Goal: Information Seeking & Learning: Learn about a topic

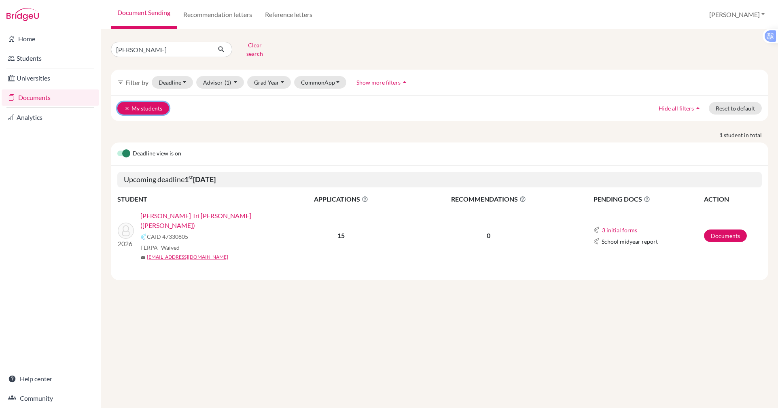
click at [143, 102] on button "clear My students" at bounding box center [143, 108] width 52 height 13
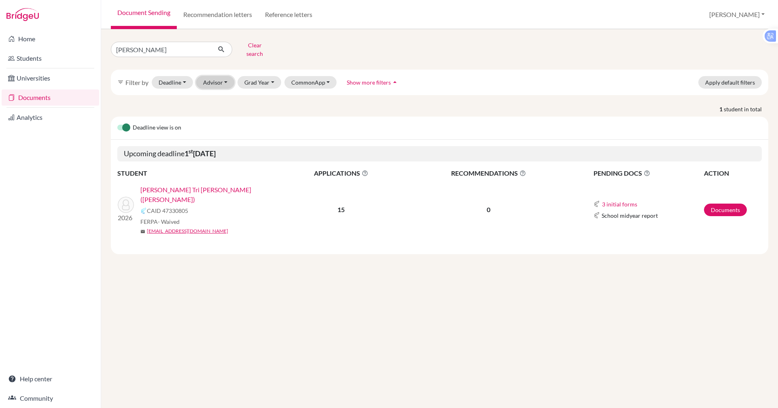
click at [219, 79] on button "Advisor" at bounding box center [215, 82] width 38 height 13
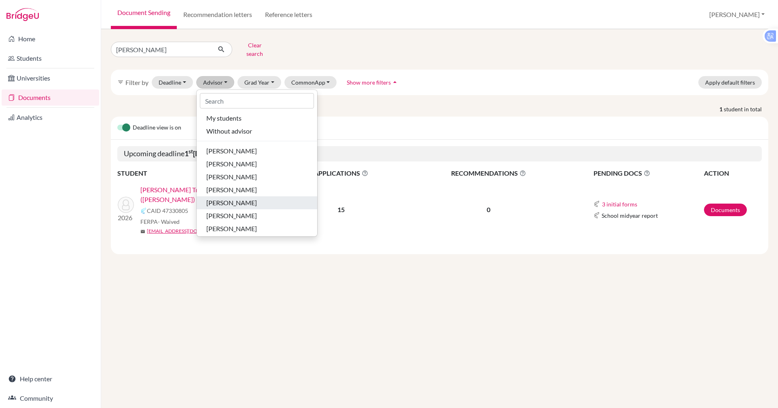
click at [271, 198] on div "Moon, Hannah" at bounding box center [256, 203] width 101 height 10
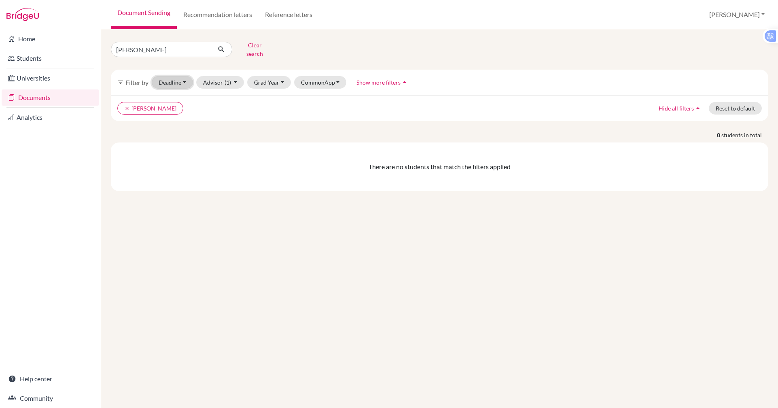
click at [181, 76] on button "Deadline - Select a date range Or double click for a single date selection Toda…" at bounding box center [172, 82] width 41 height 13
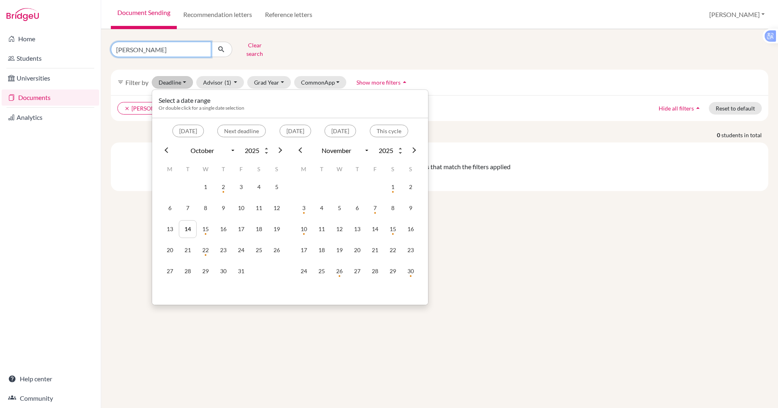
click at [156, 50] on input "DIEP" at bounding box center [161, 49] width 100 height 15
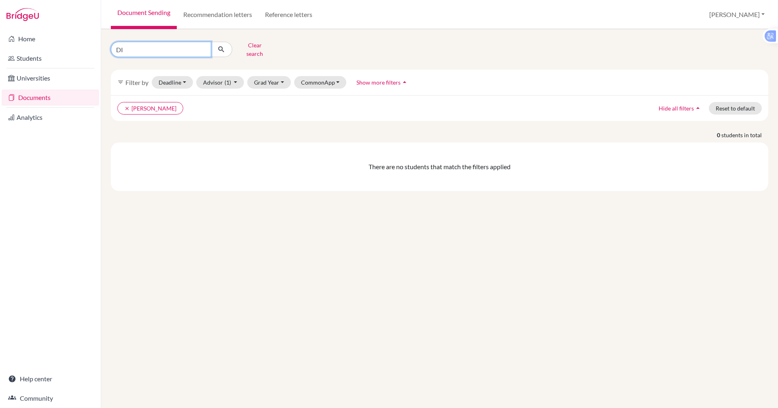
type input "D"
click at [166, 79] on button "Deadline - Select a date range Or double click for a single date selection Toda…" at bounding box center [172, 82] width 41 height 13
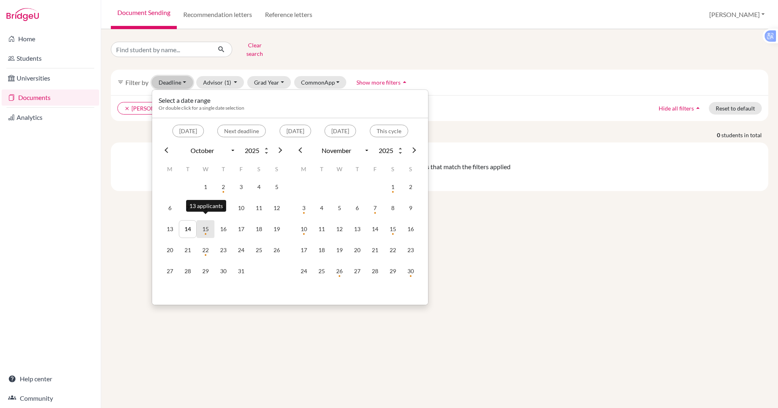
click at [208, 221] on td "15" at bounding box center [206, 229] width 18 height 18
click at [206, 221] on td "15" at bounding box center [206, 229] width 18 height 18
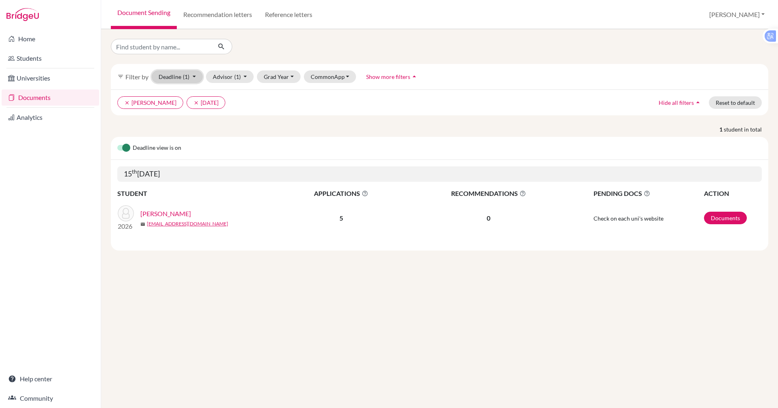
click at [194, 76] on button "Deadline (1) 10/15/2025 - 10/15/2025 Select a date range Or double click for a …" at bounding box center [177, 76] width 51 height 13
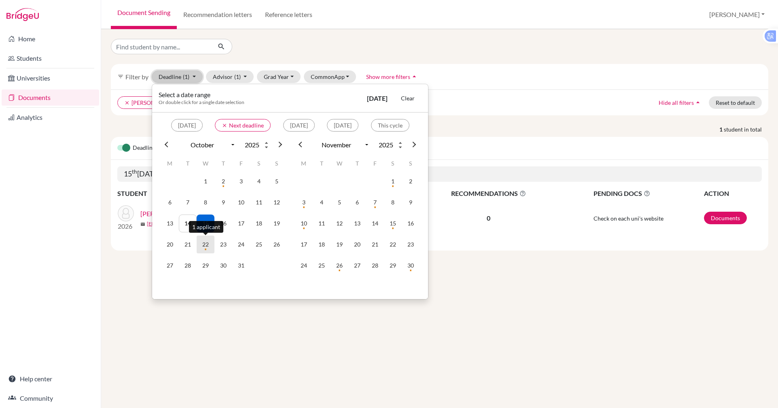
click at [207, 244] on td "22" at bounding box center [206, 245] width 18 height 18
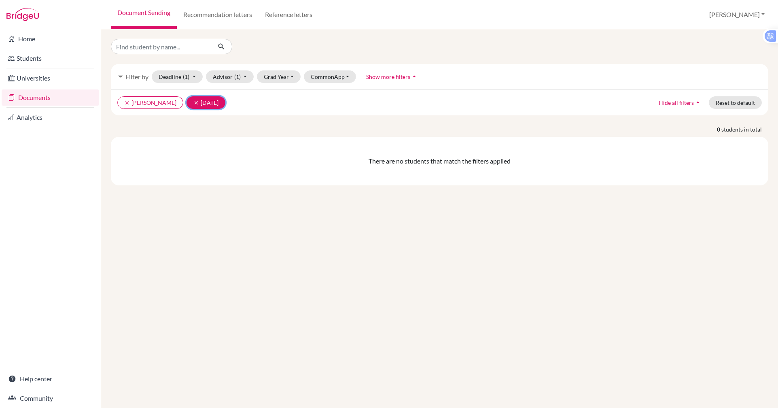
click at [200, 106] on button "clear 22 Oct 2025" at bounding box center [206, 102] width 39 height 13
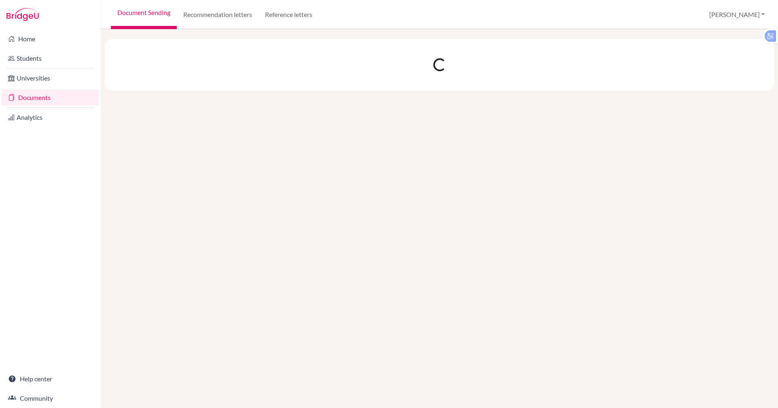
select select "10"
select select "11"
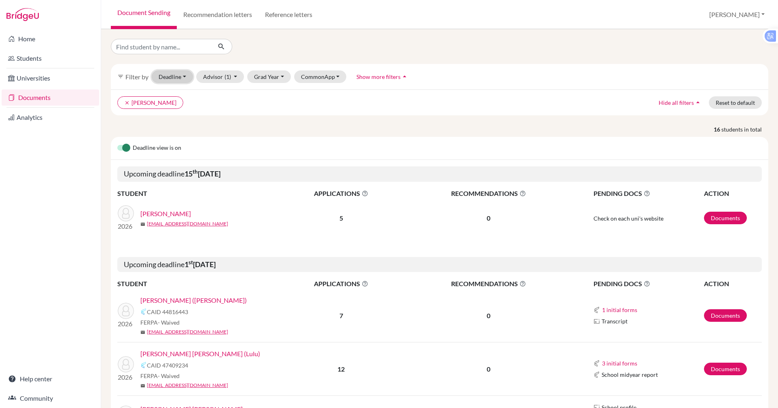
click at [174, 77] on button "Deadline - Select a date range Or double click for a single date selection Toda…" at bounding box center [172, 76] width 41 height 13
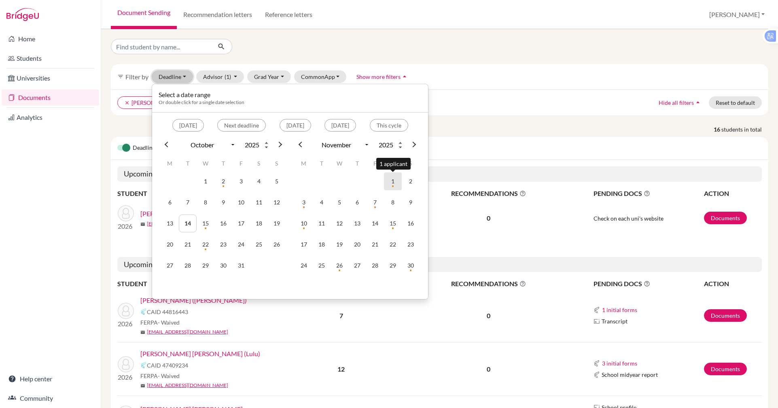
click at [395, 184] on td "1" at bounding box center [393, 181] width 18 height 18
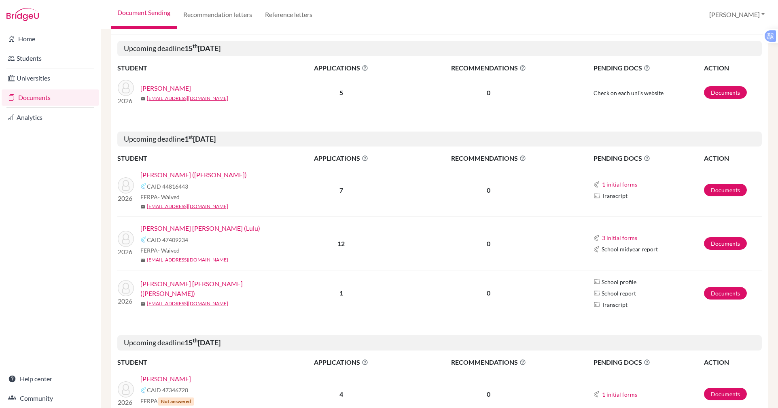
scroll to position [130, 0]
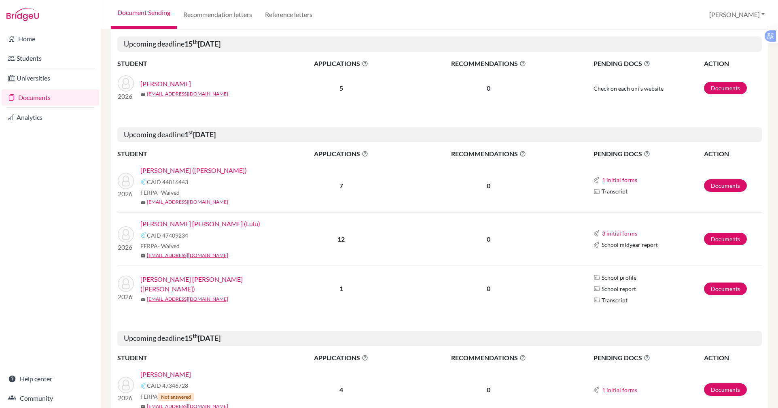
click at [165, 202] on link "akim2@bisvietnam.com" at bounding box center [187, 201] width 81 height 7
click at [181, 202] on link "akim2@bisvietnam.com" at bounding box center [187, 201] width 81 height 7
click at [182, 170] on link "[PERSON_NAME] ([PERSON_NAME])" at bounding box center [193, 171] width 106 height 10
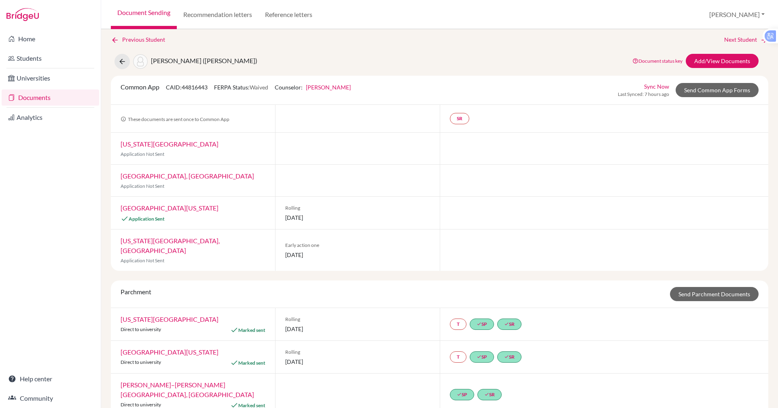
scroll to position [11, 0]
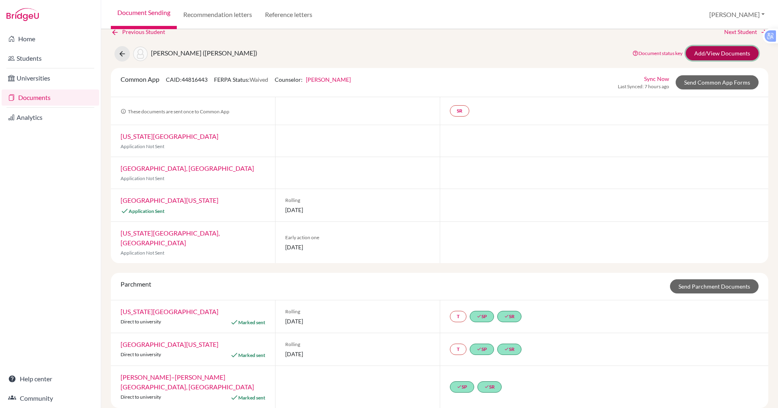
click at [727, 50] on link "Add/View Documents" at bounding box center [722, 53] width 73 height 14
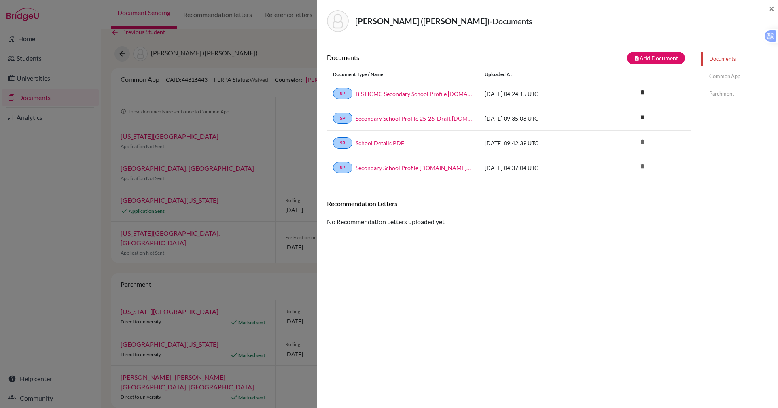
click at [707, 76] on link "Common App" at bounding box center [739, 76] width 76 height 14
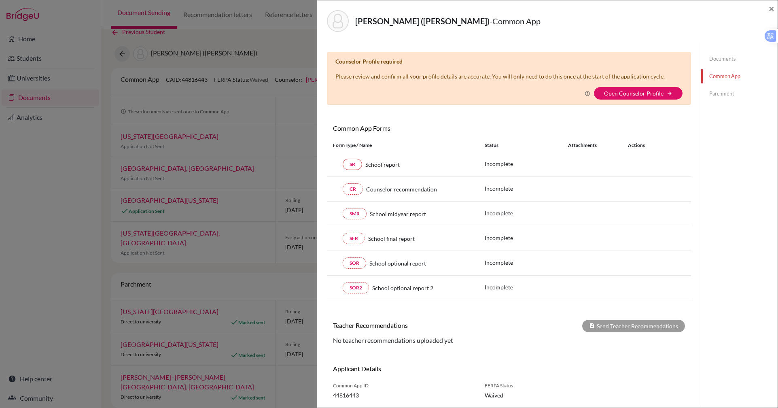
click at [712, 91] on link "Parchment" at bounding box center [739, 94] width 76 height 14
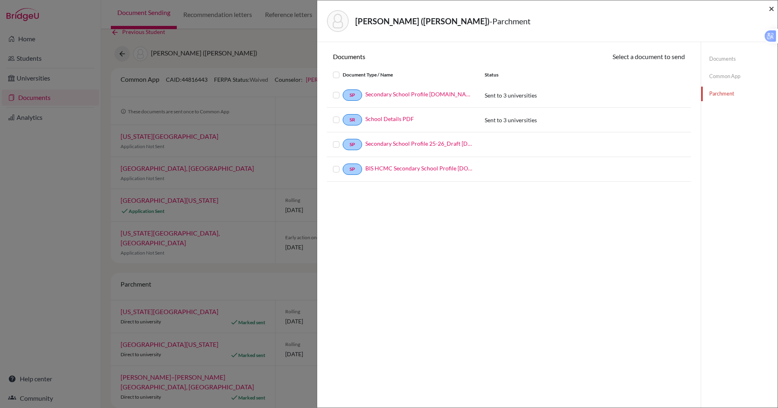
click at [772, 9] on span "×" at bounding box center [772, 8] width 6 height 12
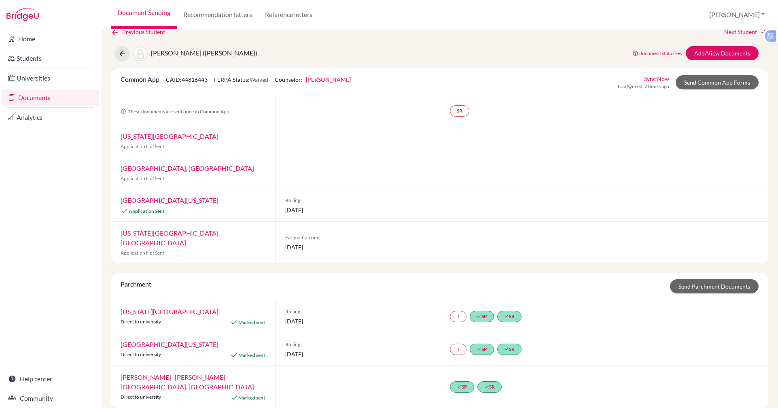
click at [161, 200] on link "[GEOGRAPHIC_DATA][US_STATE]" at bounding box center [170, 200] width 98 height 8
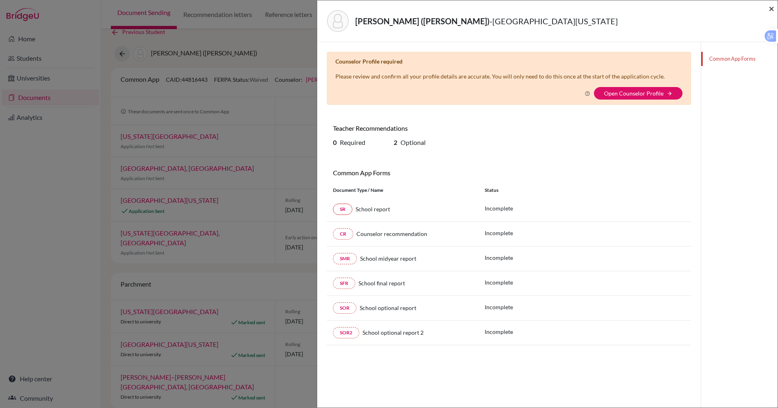
click at [770, 6] on span "×" at bounding box center [772, 8] width 6 height 12
